Goal: Information Seeking & Learning: Learn about a topic

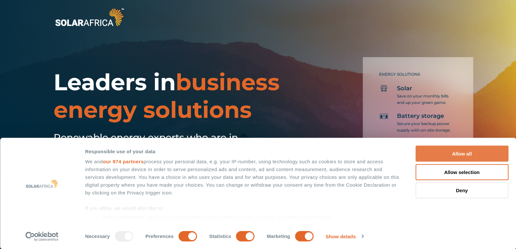
click at [444, 151] on button "Allow all" at bounding box center [461, 154] width 93 height 16
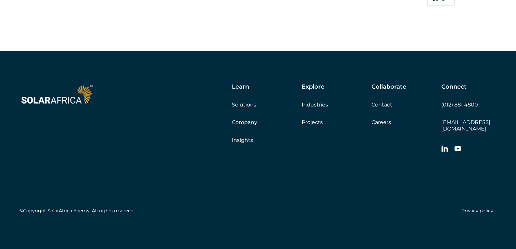
scroll to position [1853, 0]
click at [245, 108] on link "Solutions" at bounding box center [244, 104] width 24 height 6
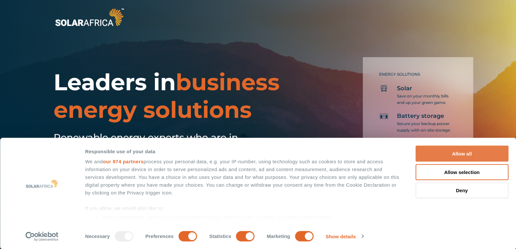
click at [469, 155] on button "Allow all" at bounding box center [461, 154] width 93 height 16
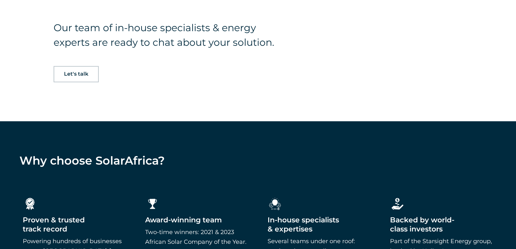
scroll to position [714, 0]
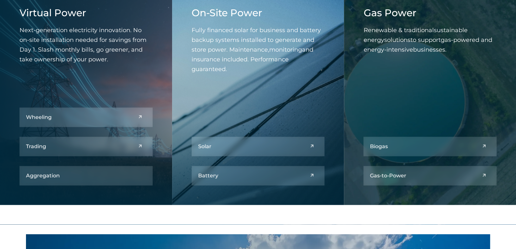
scroll to position [357, 0]
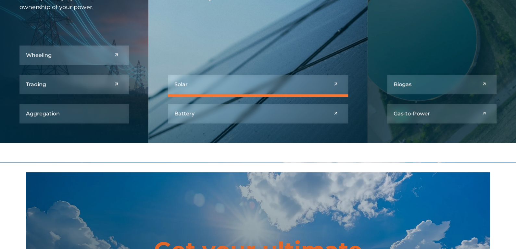
click at [254, 90] on link at bounding box center [258, 84] width 180 height 19
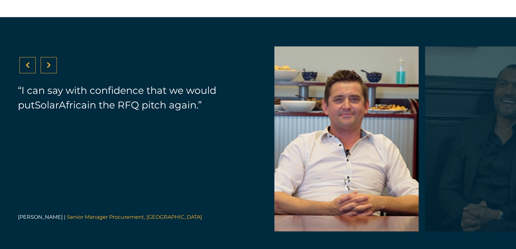
scroll to position [2306, 0]
